Goal: Task Accomplishment & Management: Use online tool/utility

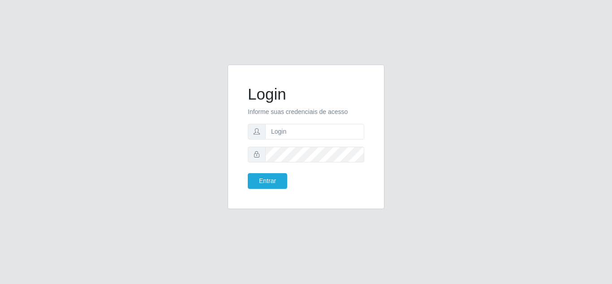
type input "[EMAIL_ADDRESS][DOMAIN_NAME]"
click at [248, 173] on button "Entrar" at bounding box center [267, 181] width 39 height 16
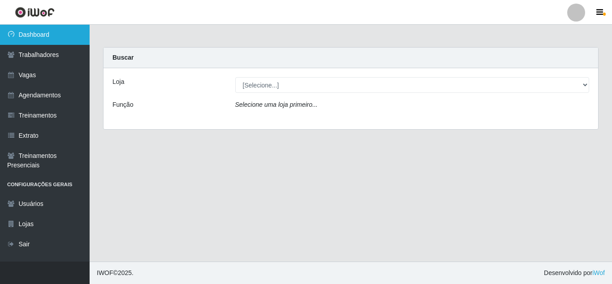
click at [65, 40] on link "Dashboard" at bounding box center [45, 35] width 90 height 20
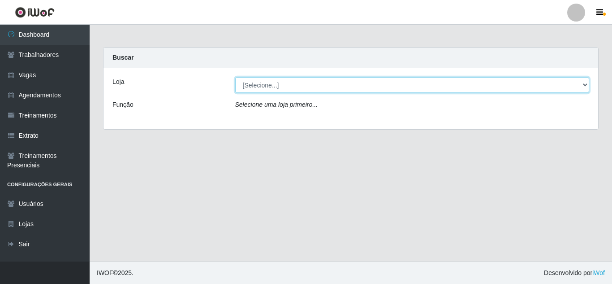
click at [583, 87] on select "[Selecione...] SuperFácil Atacado - Alto de São Manoel SuperFácil Atacado - Ema…" at bounding box center [412, 85] width 355 height 16
click at [235, 77] on select "[Selecione...] SuperFácil Atacado - Alto de São Manoel SuperFácil Atacado - Ema…" at bounding box center [412, 85] width 355 height 16
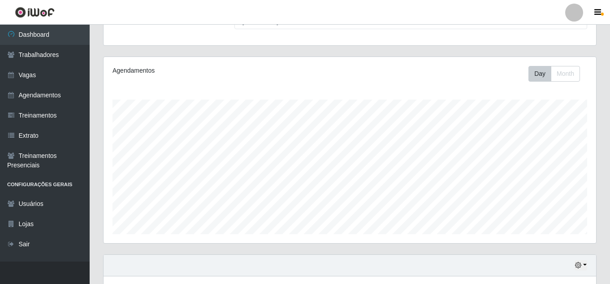
scroll to position [90, 0]
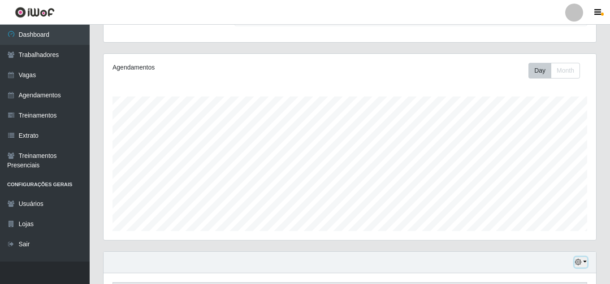
click at [584, 260] on button "button" at bounding box center [581, 262] width 13 height 10
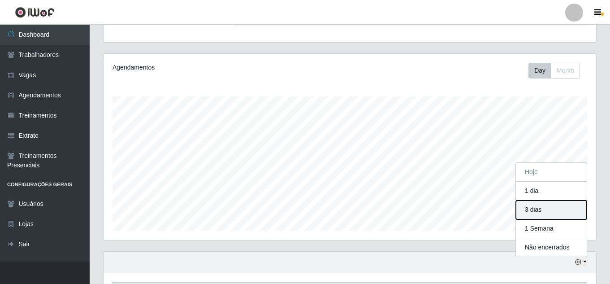
click at [536, 212] on button "3 dias" at bounding box center [551, 209] width 71 height 19
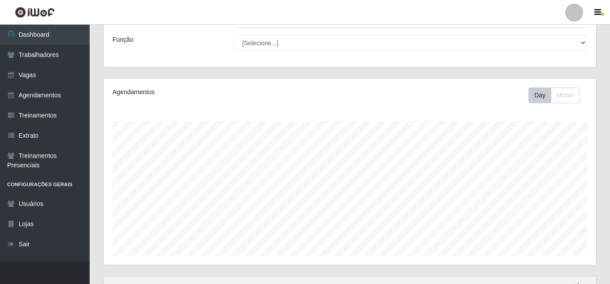
scroll to position [0, 0]
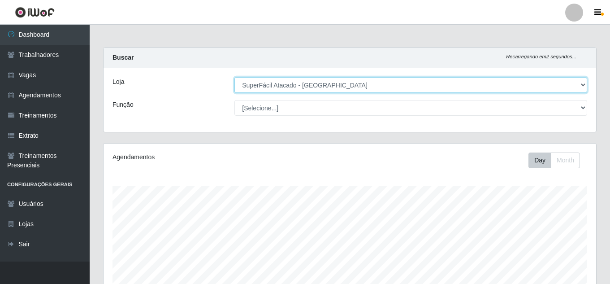
click at [582, 83] on select "[Selecione...] SuperFácil Atacado - Alto de São Manoel SuperFácil Atacado - Ema…" at bounding box center [410, 85] width 353 height 16
select select "503"
click at [234, 77] on select "[Selecione...] SuperFácil Atacado - Alto de São Manoel SuperFácil Atacado - Ema…" at bounding box center [410, 85] width 353 height 16
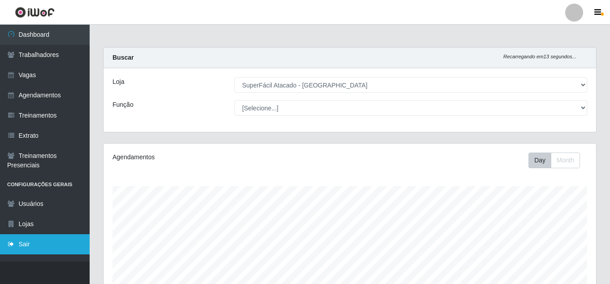
click at [25, 246] on link "Sair" at bounding box center [45, 244] width 90 height 20
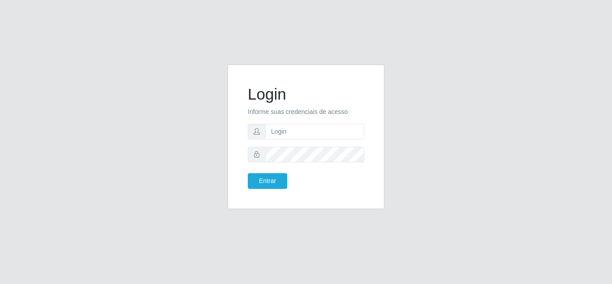
type input "[EMAIL_ADDRESS][DOMAIN_NAME]"
click at [248, 173] on button "Entrar" at bounding box center [267, 181] width 39 height 16
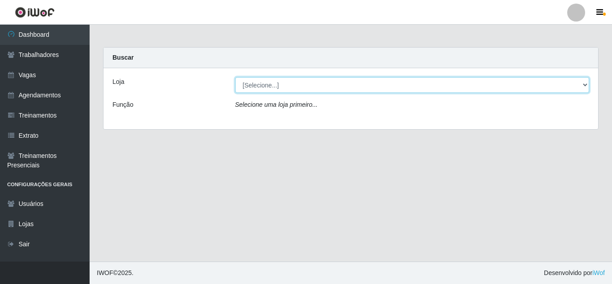
click at [586, 83] on select "[Selecione...] SuperFácil Atacado - Alto de São Manoel SuperFácil Atacado - Ema…" at bounding box center [412, 85] width 355 height 16
click at [235, 77] on select "[Selecione...] SuperFácil Atacado - Alto de São Manoel SuperFácil Atacado - Ema…" at bounding box center [412, 85] width 355 height 16
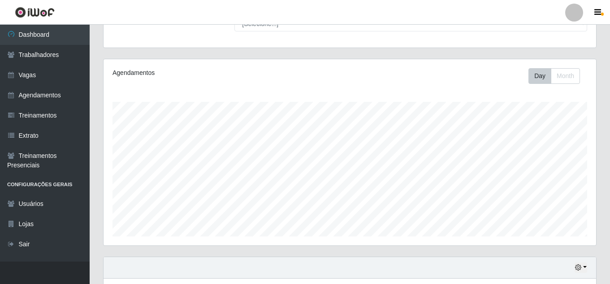
scroll to position [90, 0]
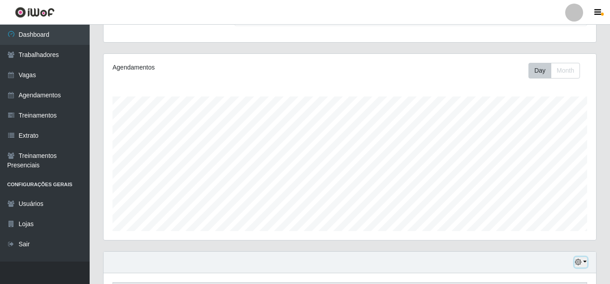
click at [581, 261] on icon "button" at bounding box center [578, 262] width 6 height 6
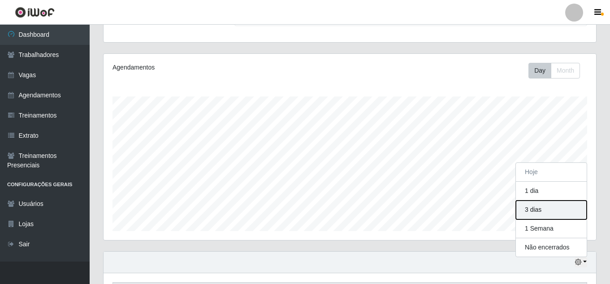
click at [545, 209] on button "3 dias" at bounding box center [551, 209] width 71 height 19
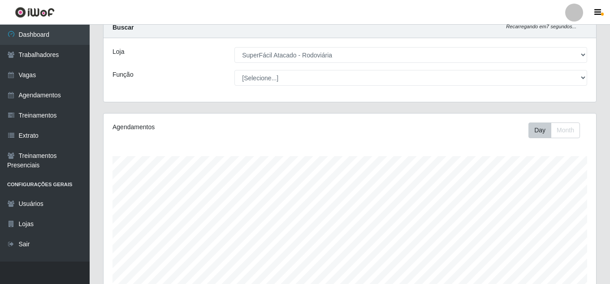
scroll to position [0, 0]
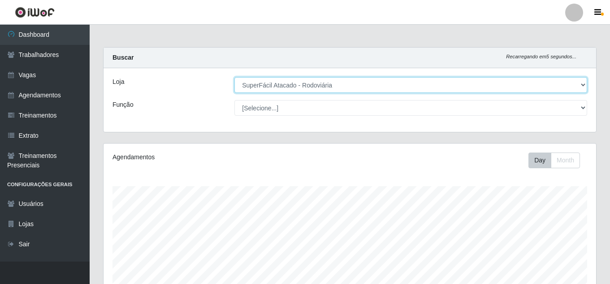
click at [580, 86] on select "[Selecione...] SuperFácil Atacado - Alto de São Manoel SuperFácil Atacado - Ema…" at bounding box center [410, 85] width 353 height 16
select select "504"
click at [234, 77] on select "[Selecione...] SuperFácil Atacado - Alto de São Manoel SuperFácil Atacado - Ema…" at bounding box center [410, 85] width 353 height 16
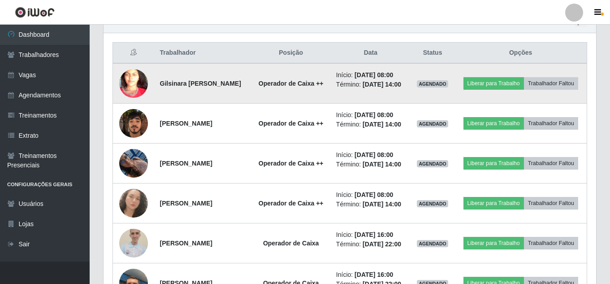
scroll to position [314, 0]
